Goal: Task Accomplishment & Management: Contribute content

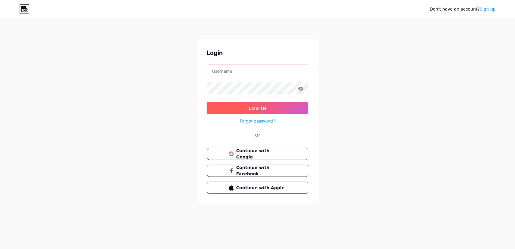
type input "[EMAIL_ADDRESS][DOMAIN_NAME]"
click at [261, 112] on button "Log In" at bounding box center [257, 108] width 101 height 12
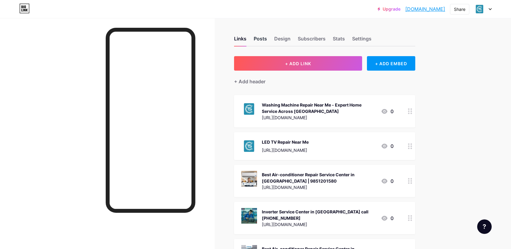
click at [260, 38] on div "Posts" at bounding box center [260, 40] width 13 height 11
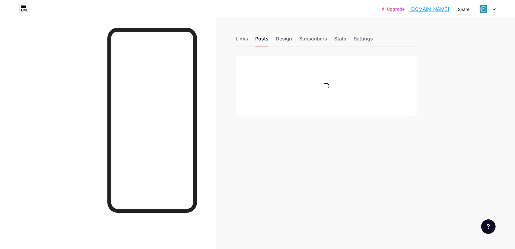
click at [250, 38] on div "Links Posts Design Subscribers Stats Settings" at bounding box center [326, 35] width 181 height 21
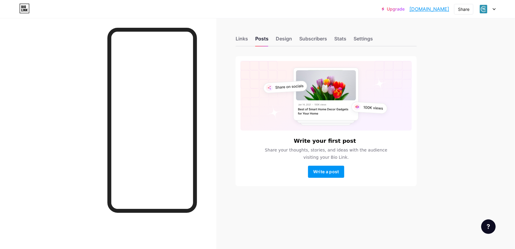
click at [250, 38] on div "Links Posts Design Subscribers Stats Settings" at bounding box center [326, 35] width 181 height 21
click at [245, 40] on div "Links" at bounding box center [242, 40] width 12 height 11
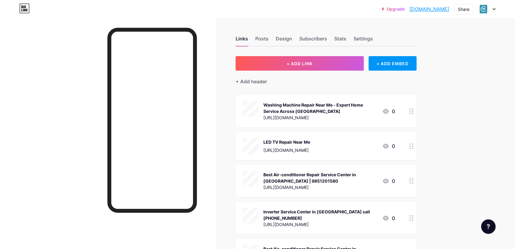
click at [244, 40] on div "Links" at bounding box center [242, 40] width 12 height 11
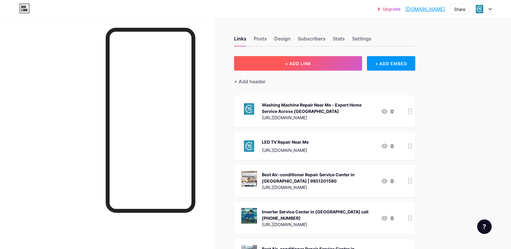
click at [302, 66] on button "+ ADD LINK" at bounding box center [298, 63] width 128 height 14
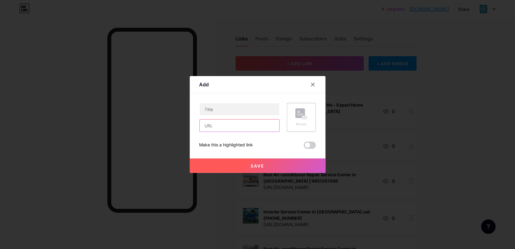
click at [247, 124] on input "text" at bounding box center [240, 126] width 80 height 12
paste input "[URL][DOMAIN_NAME]"
type input "[URL][DOMAIN_NAME]"
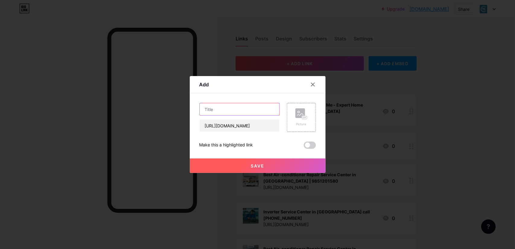
click at [259, 106] on input "text" at bounding box center [240, 109] width 80 height 12
paste input "Led Tv Repair In [GEOGRAPHIC_DATA] | Call Us [PHONE_NUMBER]"
type input "Led Tv Repair In [GEOGRAPHIC_DATA] | Call Us [PHONE_NUMBER]"
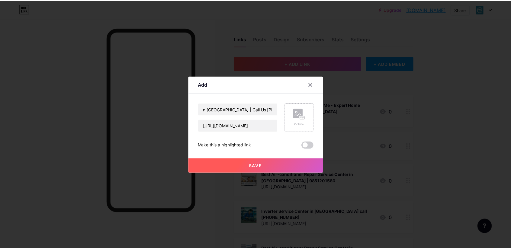
scroll to position [0, 0]
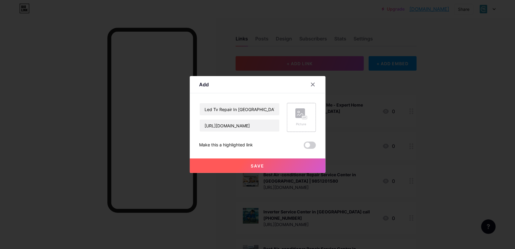
click at [289, 117] on div "Picture" at bounding box center [301, 117] width 29 height 29
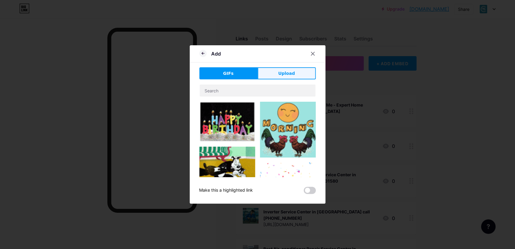
click at [294, 76] on button "Upload" at bounding box center [287, 73] width 58 height 12
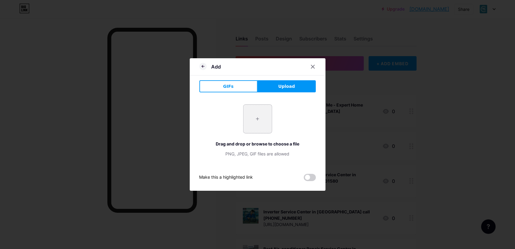
click at [266, 110] on input "file" at bounding box center [258, 119] width 28 height 28
type input "C:\fakepath\tv repair.png"
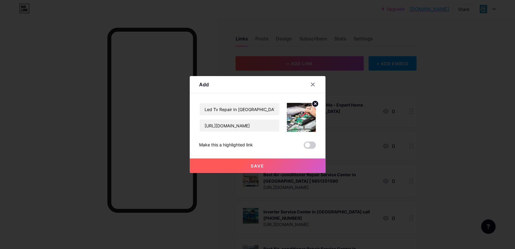
click at [310, 147] on span at bounding box center [310, 145] width 12 height 7
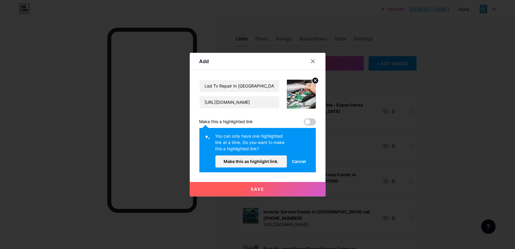
click at [303, 160] on span "Cancel" at bounding box center [299, 161] width 14 height 6
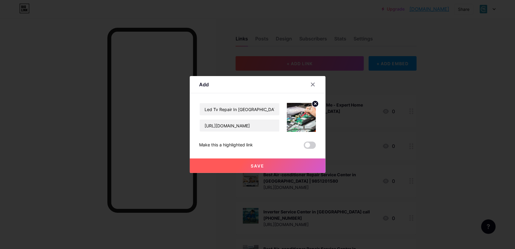
click at [309, 147] on span at bounding box center [310, 145] width 12 height 7
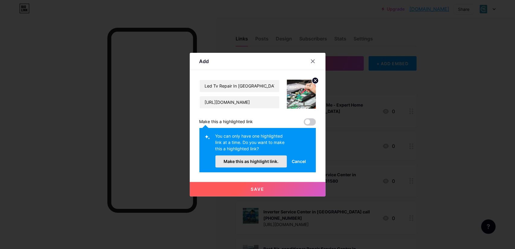
click at [274, 160] on span "Make this as highlight link." at bounding box center [251, 161] width 55 height 5
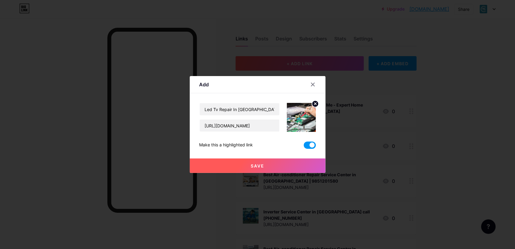
click at [277, 162] on button "Save" at bounding box center [258, 165] width 136 height 14
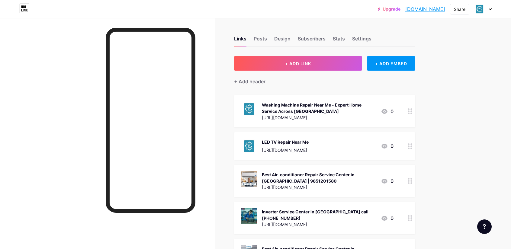
click at [412, 110] on icon at bounding box center [410, 111] width 4 height 6
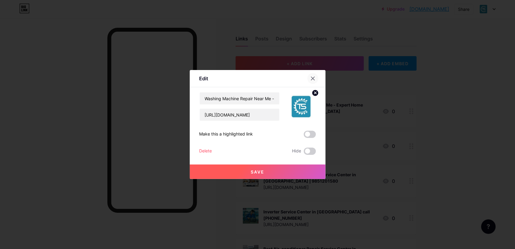
click at [312, 79] on icon at bounding box center [312, 78] width 3 height 3
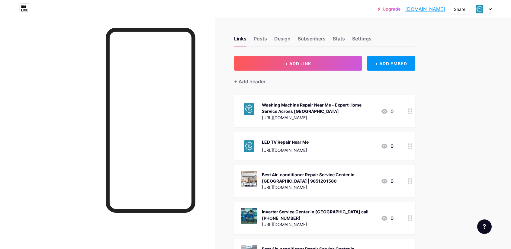
click at [313, 104] on div "Washing Machine Repair Near Me - Expert Home Service Across [GEOGRAPHIC_DATA]" at bounding box center [319, 108] width 114 height 13
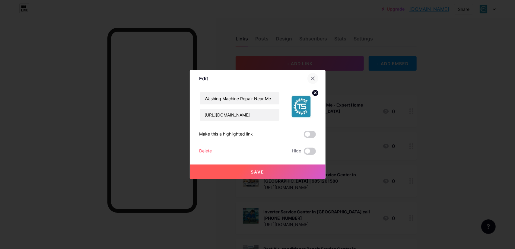
click at [314, 81] on icon at bounding box center [313, 78] width 5 height 5
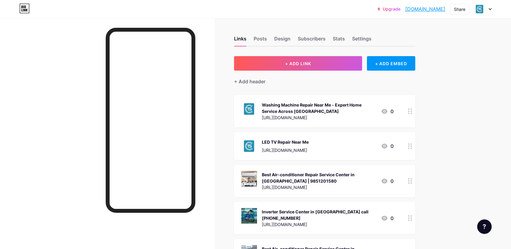
click at [250, 108] on img at bounding box center [249, 109] width 16 height 16
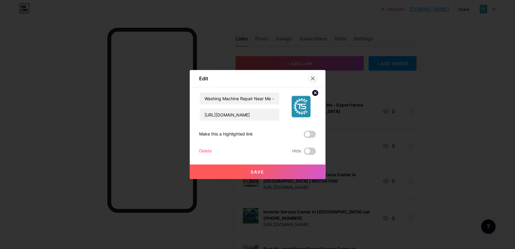
click at [316, 80] on div at bounding box center [313, 78] width 11 height 11
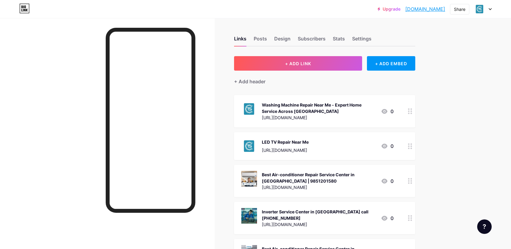
click at [414, 111] on div at bounding box center [410, 111] width 10 height 32
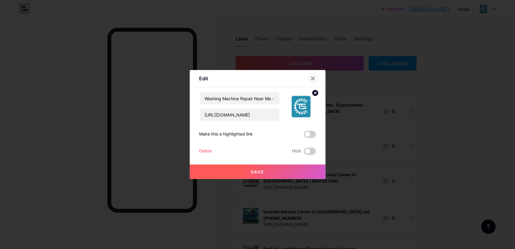
click at [313, 75] on div at bounding box center [313, 78] width 11 height 11
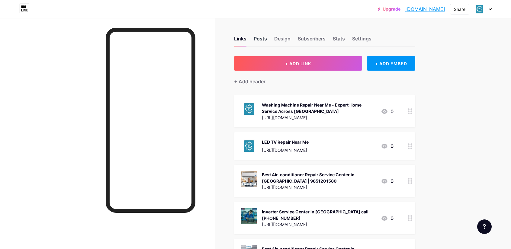
click at [260, 42] on div "Posts" at bounding box center [260, 40] width 13 height 11
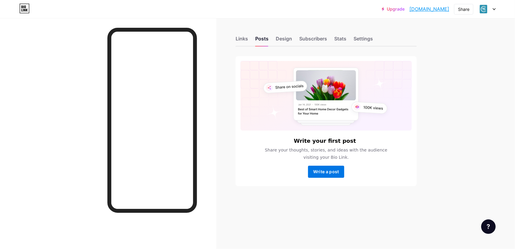
click at [327, 174] on span "Write a post" at bounding box center [326, 171] width 26 height 5
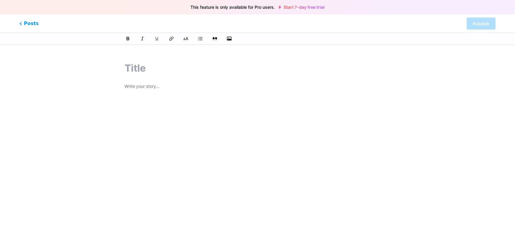
click at [328, 170] on div at bounding box center [258, 158] width 266 height 151
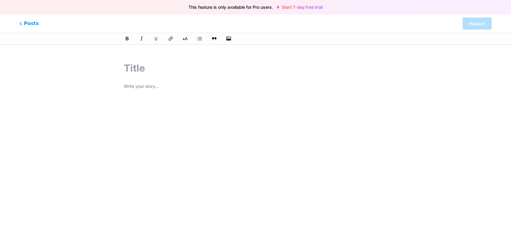
drag, startPoint x: 327, startPoint y: 180, endPoint x: 328, endPoint y: 170, distance: 9.7
click at [328, 170] on div at bounding box center [255, 158] width 263 height 151
click at [129, 68] on input "text" at bounding box center [255, 68] width 263 height 14
paste input "Best TV Repair Service in [GEOGRAPHIC_DATA] | Fast & Reliable Fix for All Brands"
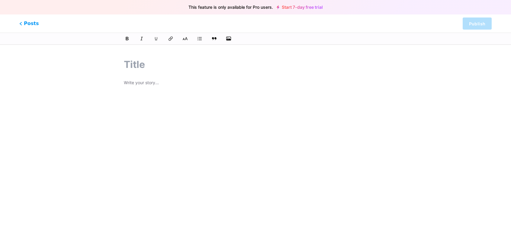
type input "Best TV Repair Service in [GEOGRAPHIC_DATA] | Fast & Reliable Fix for All Brands"
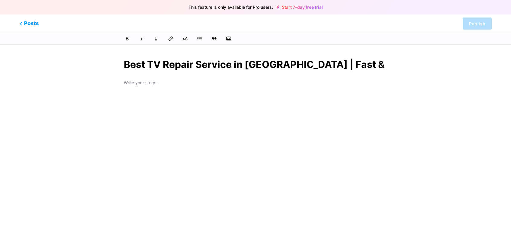
scroll to position [0, 44]
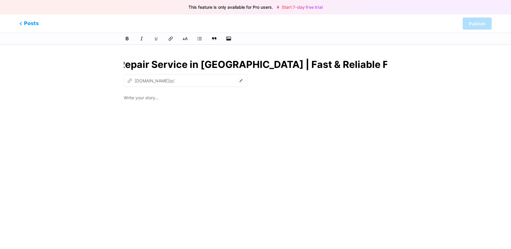
type input "best-tv-repair-service-in-[GEOGRAPHIC_DATA]-fast-reliable-fix-for-all-brands"
type input "Best TV Repair Service in [GEOGRAPHIC_DATA] | Fast & Reliable Fix for All Brands"
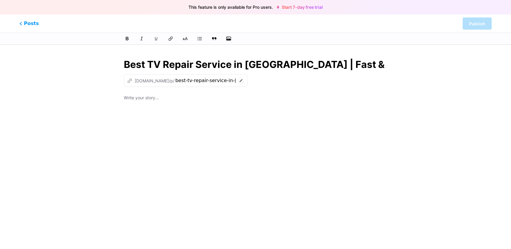
click at [169, 98] on p at bounding box center [255, 98] width 263 height 8
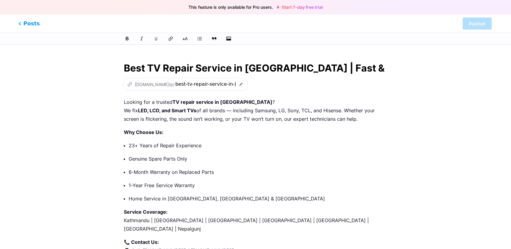
click at [22, 20] on span "Posts" at bounding box center [28, 24] width 21 height 8
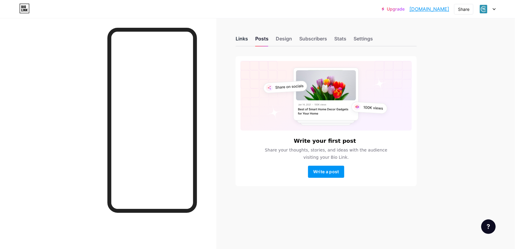
click at [239, 36] on div "Links" at bounding box center [242, 40] width 12 height 11
click at [243, 35] on div "Links" at bounding box center [242, 40] width 12 height 11
